Goal: Transaction & Acquisition: Obtain resource

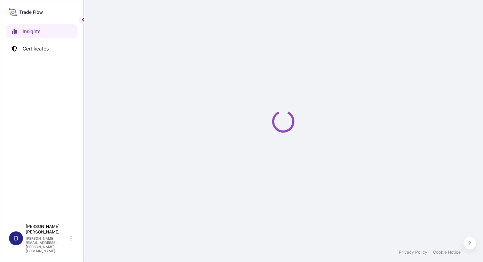
select select "2025"
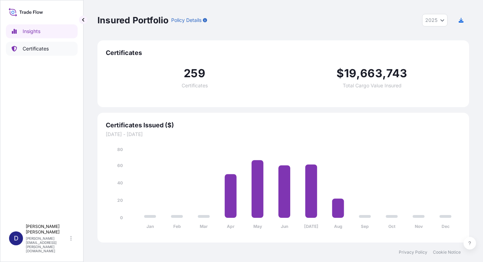
click at [42, 47] on p "Certificates" at bounding box center [36, 48] width 26 height 7
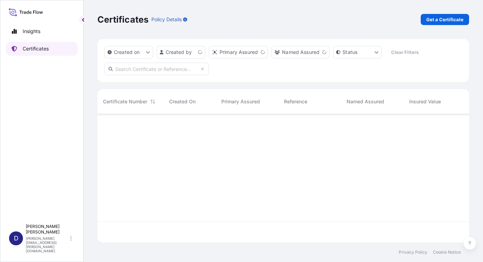
scroll to position [127, 366]
click at [439, 20] on p "Get a Certificate" at bounding box center [444, 19] width 37 height 7
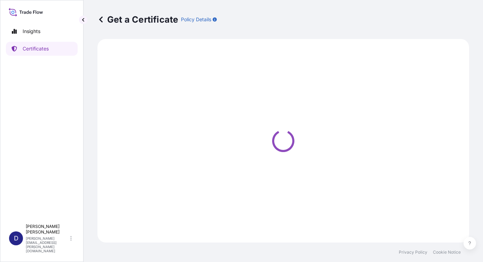
select select "Barge"
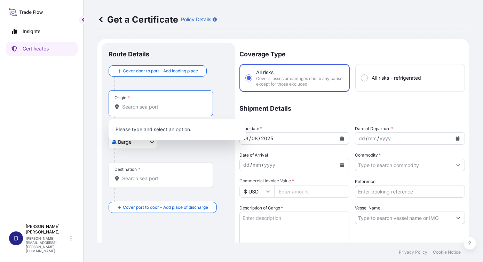
click at [172, 107] on input "Origin *" at bounding box center [163, 106] width 82 height 7
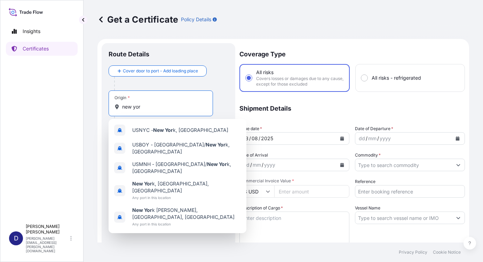
type input "[US_STATE]"
drag, startPoint x: 143, startPoint y: 106, endPoint x: 81, endPoint y: 110, distance: 62.1
click at [71, 107] on div "Insights Certificates D [PERSON_NAME] [PERSON_NAME][EMAIL_ADDRESS][PERSON_NAME]…" at bounding box center [241, 131] width 483 height 262
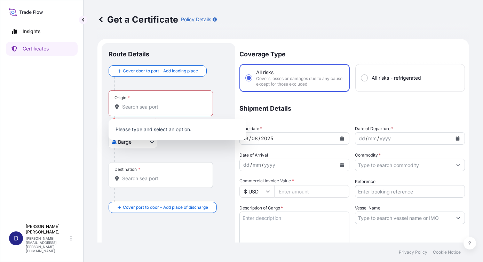
click at [221, 79] on div at bounding box center [171, 84] width 114 height 14
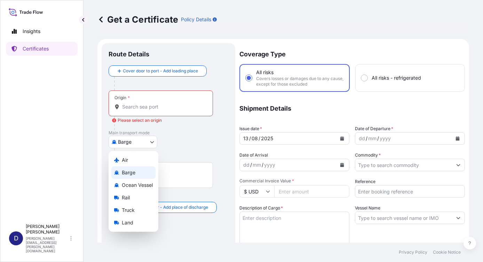
click at [151, 142] on body "0 options available. Insights Certificates D [PERSON_NAME] [PERSON_NAME][EMAIL_…" at bounding box center [241, 131] width 483 height 262
click at [133, 186] on span "Ocean Vessel" at bounding box center [137, 185] width 31 height 7
select select "Ocean Vessel"
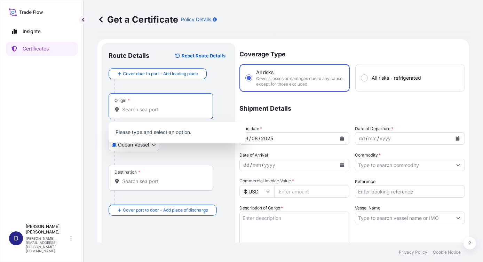
click at [135, 110] on input "Origin *" at bounding box center [163, 109] width 82 height 7
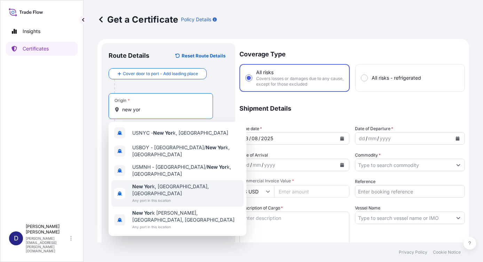
click at [151, 183] on b "New Yor" at bounding box center [142, 186] width 20 height 6
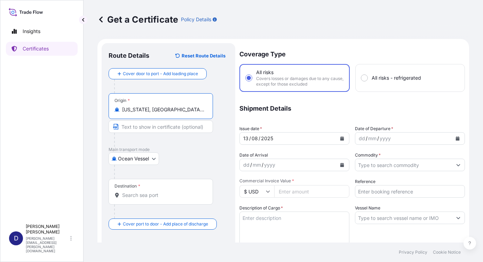
type input "[US_STATE], [GEOGRAPHIC_DATA], [GEOGRAPHIC_DATA]"
click at [140, 196] on input "Destination *" at bounding box center [163, 195] width 82 height 7
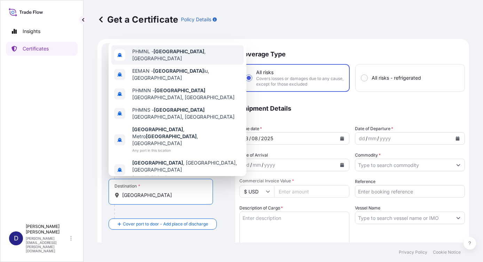
click at [176, 62] on span "PHMNL - [GEOGRAPHIC_DATA] , [GEOGRAPHIC_DATA]" at bounding box center [186, 55] width 109 height 14
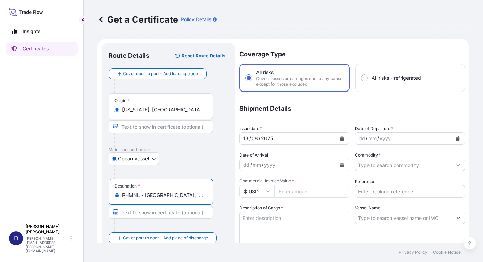
type input "PHMNL - [GEOGRAPHIC_DATA], [GEOGRAPHIC_DATA]"
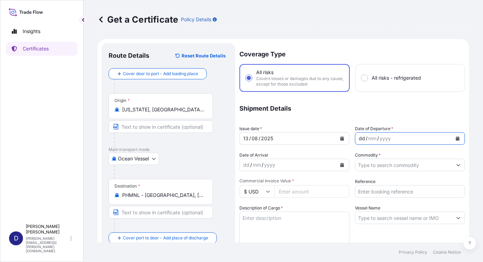
click at [366, 139] on div "/" at bounding box center [367, 138] width 2 height 8
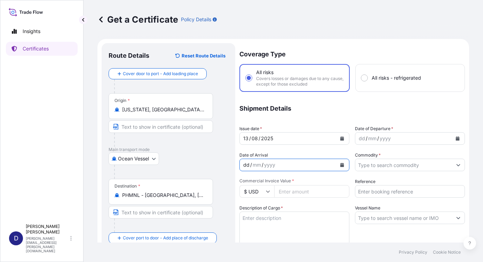
click at [297, 166] on div "dd / mm / yyyy" at bounding box center [288, 165] width 97 height 13
click at [341, 165] on icon "Calendar" at bounding box center [342, 165] width 4 height 4
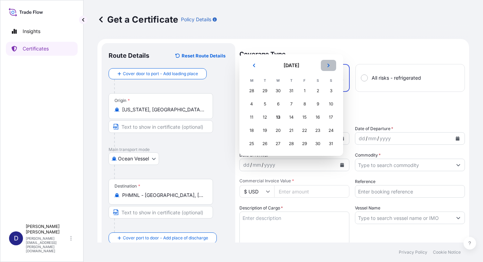
click at [328, 63] on icon "Next" at bounding box center [328, 65] width 4 height 4
click at [278, 104] on div "8" at bounding box center [278, 104] width 13 height 13
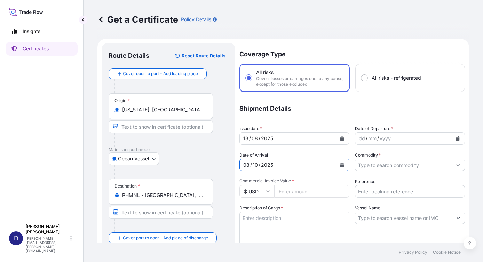
click at [457, 166] on icon "Show suggestions" at bounding box center [459, 165] width 4 height 2
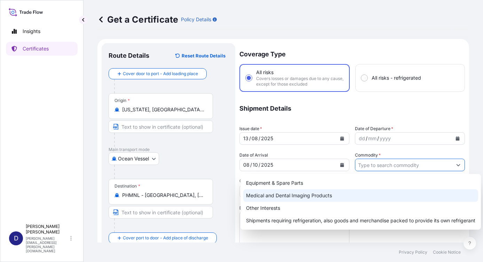
click at [286, 198] on div "Medical and Dental Imaging Products" at bounding box center [360, 195] width 235 height 13
type input "Medical and Dental Imaging Products"
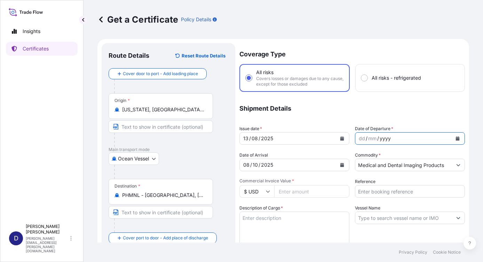
click at [379, 139] on div "yyyy" at bounding box center [385, 138] width 13 height 8
click at [456, 138] on icon "Calendar" at bounding box center [458, 138] width 4 height 4
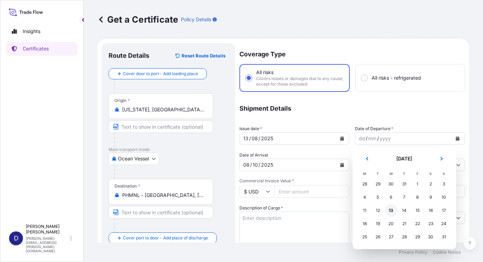
click at [392, 212] on div "13" at bounding box center [391, 210] width 13 height 13
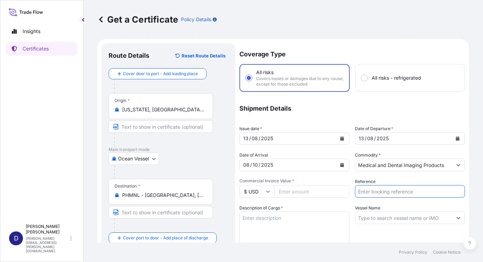
click at [358, 193] on input "Reference" at bounding box center [410, 191] width 110 height 13
type input "12009799"
click at [336, 204] on div "Coverage Type All risks Covers losses or damages due to any cause, except for t…" at bounding box center [352, 223] width 226 height 361
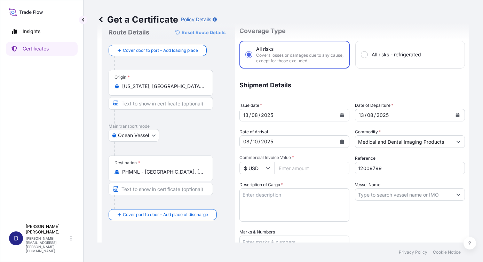
scroll to position [35, 0]
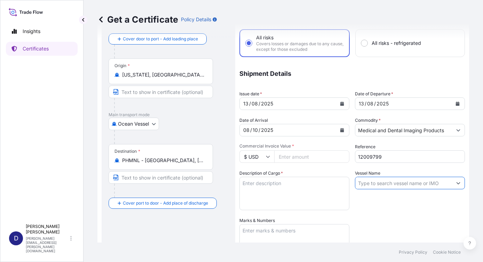
click at [386, 186] on input "Vessel Name" at bounding box center [403, 183] width 97 height 13
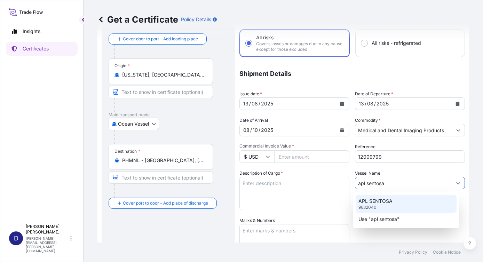
click at [365, 207] on p "9632040" at bounding box center [367, 208] width 18 height 6
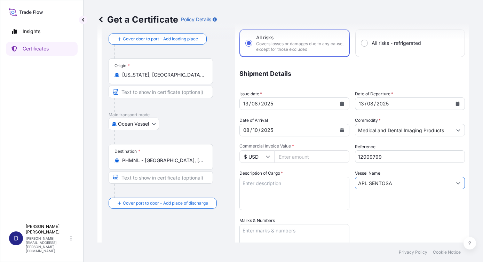
type input "APL SENTOSA"
click at [253, 182] on textarea "Description of Cargo *" at bounding box center [294, 193] width 110 height 33
click at [260, 231] on textarea "Marks & Numbers" at bounding box center [294, 241] width 110 height 35
click at [289, 159] on input "Commercial Invoice Value *" at bounding box center [311, 156] width 75 height 13
type input "86749.95"
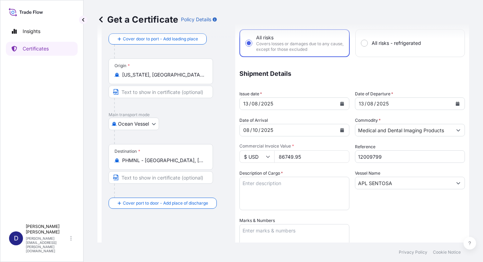
click at [311, 175] on div "Description of Cargo *" at bounding box center [294, 190] width 110 height 40
click at [296, 168] on div "Coverage Type All risks Covers losses or damages due to any cause, except for t…" at bounding box center [352, 188] width 226 height 361
click at [290, 166] on div "Coverage Type All risks Covers losses or damages due to any cause, except for t…" at bounding box center [352, 188] width 226 height 361
click at [284, 157] on input "86749.95" at bounding box center [311, 156] width 75 height 13
click at [306, 171] on div "Description of Cargo *" at bounding box center [294, 190] width 110 height 40
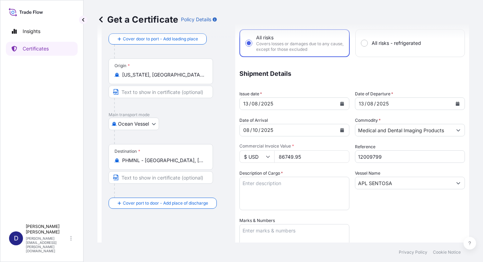
click at [291, 169] on div "Coverage Type All risks Covers losses or damages due to any cause, except for t…" at bounding box center [352, 188] width 226 height 361
click at [253, 183] on textarea "Description of Cargo *" at bounding box center [294, 193] width 110 height 33
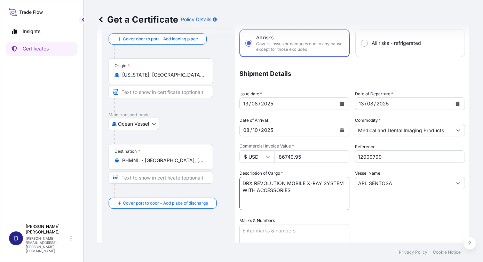
type textarea "DRX REVOLUTION MOBILE X-RAY SYSTEM WITH ACCESSORIES"
click at [281, 231] on textarea "Marks & Numbers" at bounding box center [294, 241] width 110 height 35
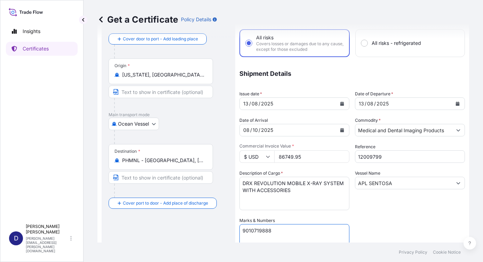
type textarea "9010719888"
click at [209, 230] on div "Route Details Reset Route Details Cover door to port - Add loading place Place …" at bounding box center [169, 198] width 120 height 366
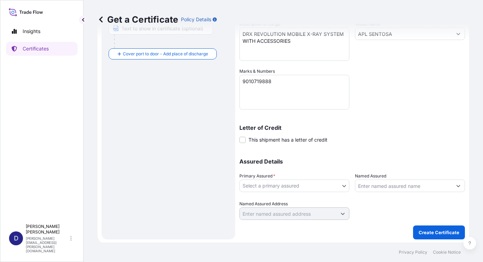
scroll to position [185, 0]
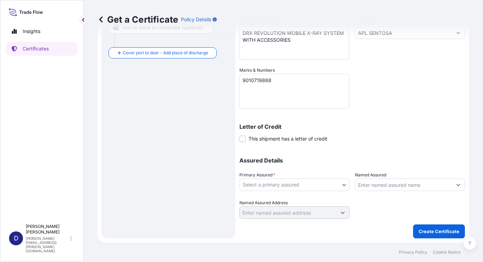
click at [341, 186] on body "Insights Certificates D [PERSON_NAME] [PERSON_NAME][EMAIL_ADDRESS][PERSON_NAME]…" at bounding box center [241, 131] width 483 height 262
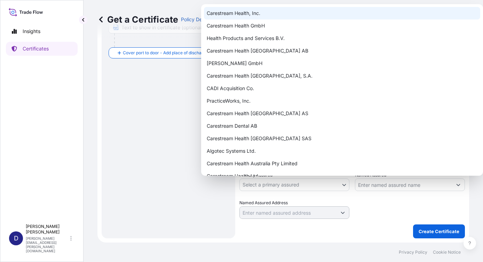
click at [235, 14] on div "Carestream Health, Inc." at bounding box center [342, 13] width 276 height 13
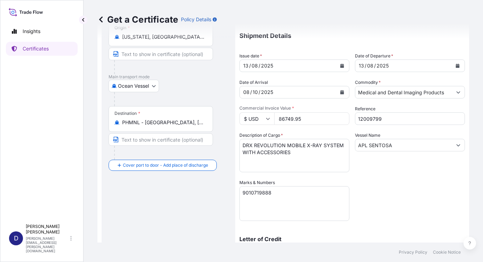
scroll to position [46, 0]
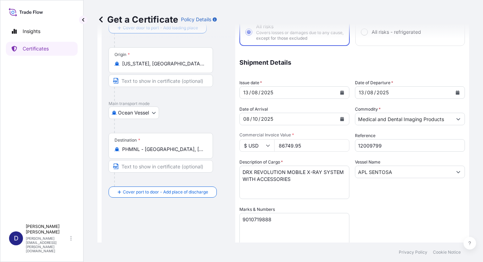
click at [358, 93] on div "13" at bounding box center [361, 92] width 7 height 8
click at [360, 94] on div "13" at bounding box center [361, 92] width 7 height 8
click at [361, 92] on div "13" at bounding box center [361, 92] width 7 height 8
click at [456, 92] on icon "Calendar" at bounding box center [458, 92] width 4 height 4
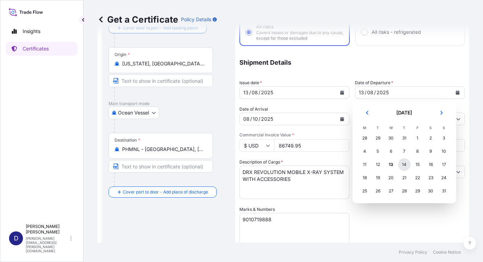
click at [401, 165] on div "14" at bounding box center [404, 164] width 13 height 13
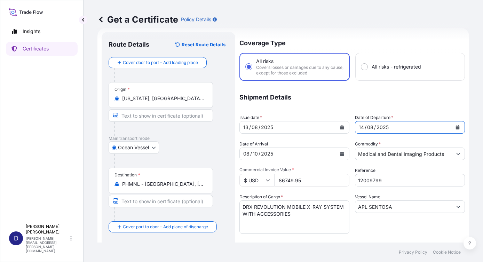
scroll to position [0, 0]
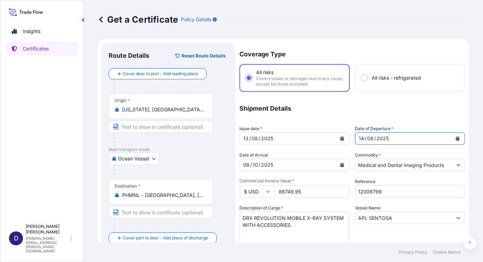
drag, startPoint x: 361, startPoint y: 138, endPoint x: 342, endPoint y: 139, distance: 18.5
click at [342, 139] on div "Coverage Type All risks Covers losses or damages due to any cause, except for t…" at bounding box center [352, 223] width 226 height 361
click at [358, 137] on div "14" at bounding box center [361, 138] width 7 height 8
click at [358, 138] on div "14" at bounding box center [361, 138] width 7 height 8
click at [361, 138] on div "14" at bounding box center [361, 138] width 7 height 8
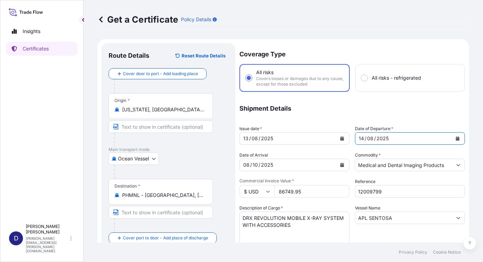
click at [456, 139] on icon "Calendar" at bounding box center [458, 138] width 4 height 4
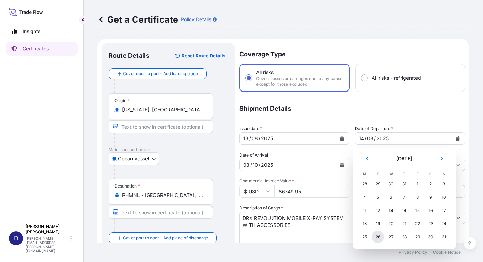
click at [377, 239] on div "26" at bounding box center [378, 237] width 13 height 13
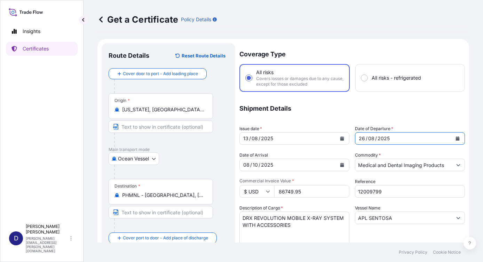
click at [454, 141] on button "Calendar" at bounding box center [457, 138] width 11 height 11
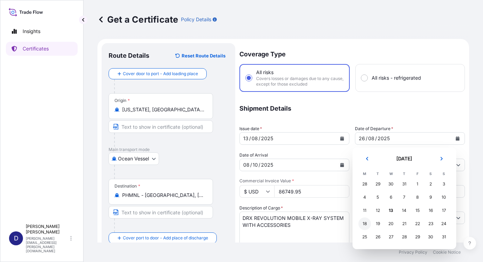
click at [364, 224] on div "18" at bounding box center [364, 224] width 13 height 13
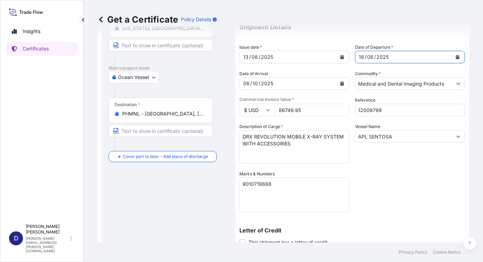
scroll to position [81, 0]
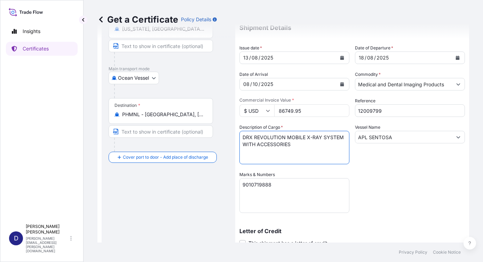
click at [243, 137] on textarea "DRX REVOLUTION MOBILE X-RAY SYSTEM WITH ACCESSORIES" at bounding box center [294, 147] width 110 height 33
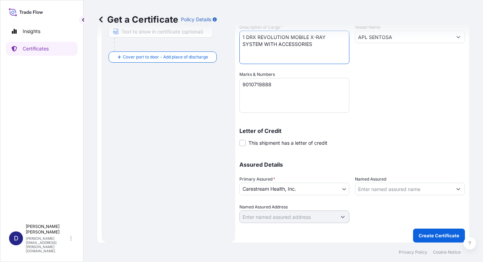
scroll to position [185, 0]
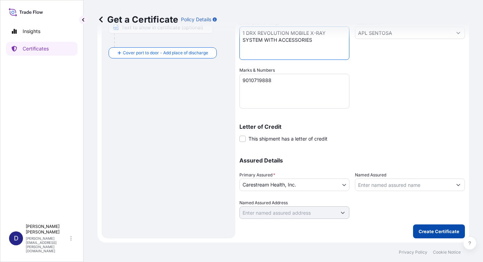
type textarea "1 DRX REVOLUTION MOBILE X-RAY SYSTEM WITH ACCESSORIES"
click at [433, 232] on p "Create Certificate" at bounding box center [439, 231] width 41 height 7
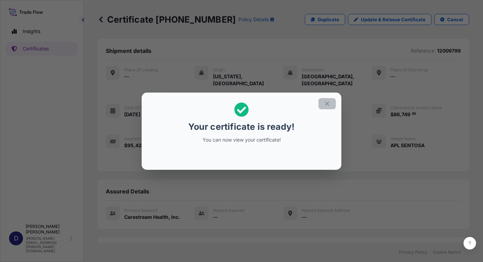
click at [325, 104] on icon "button" at bounding box center [327, 104] width 6 height 6
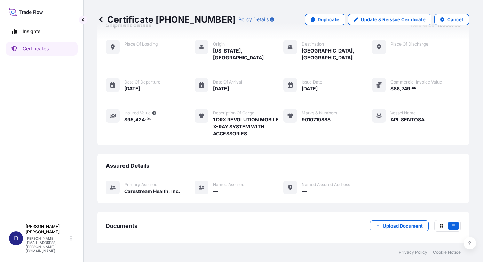
scroll to position [53, 0]
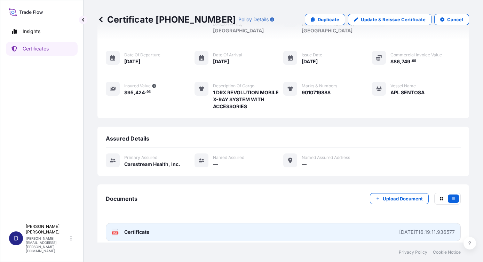
click at [163, 224] on link "PDF Certificate [DATE]T16:19:11.936577" at bounding box center [283, 232] width 355 height 18
